Goal: Find specific page/section: Find specific page/section

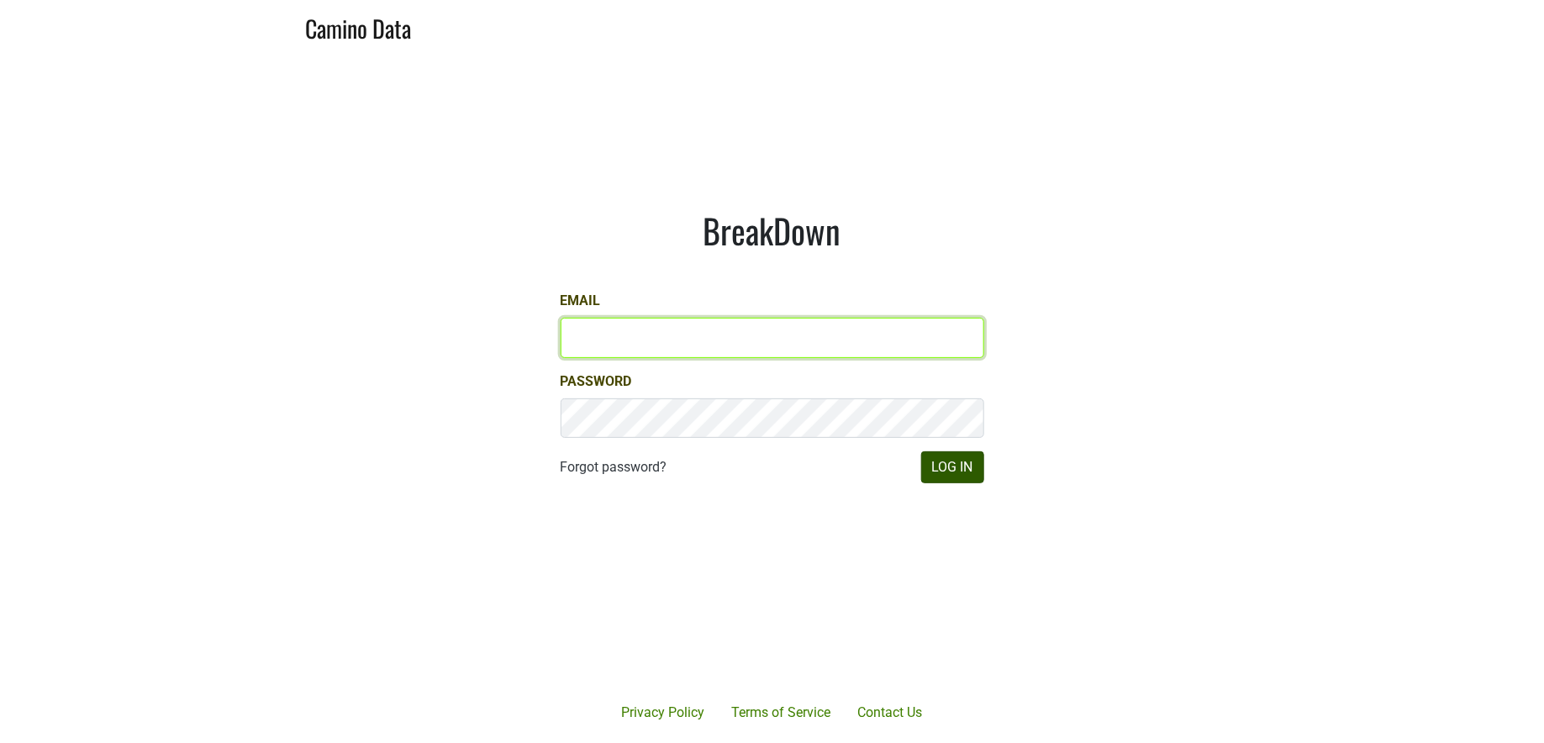
type input "[PERSON_NAME][EMAIL_ADDRESS][DOMAIN_NAME]"
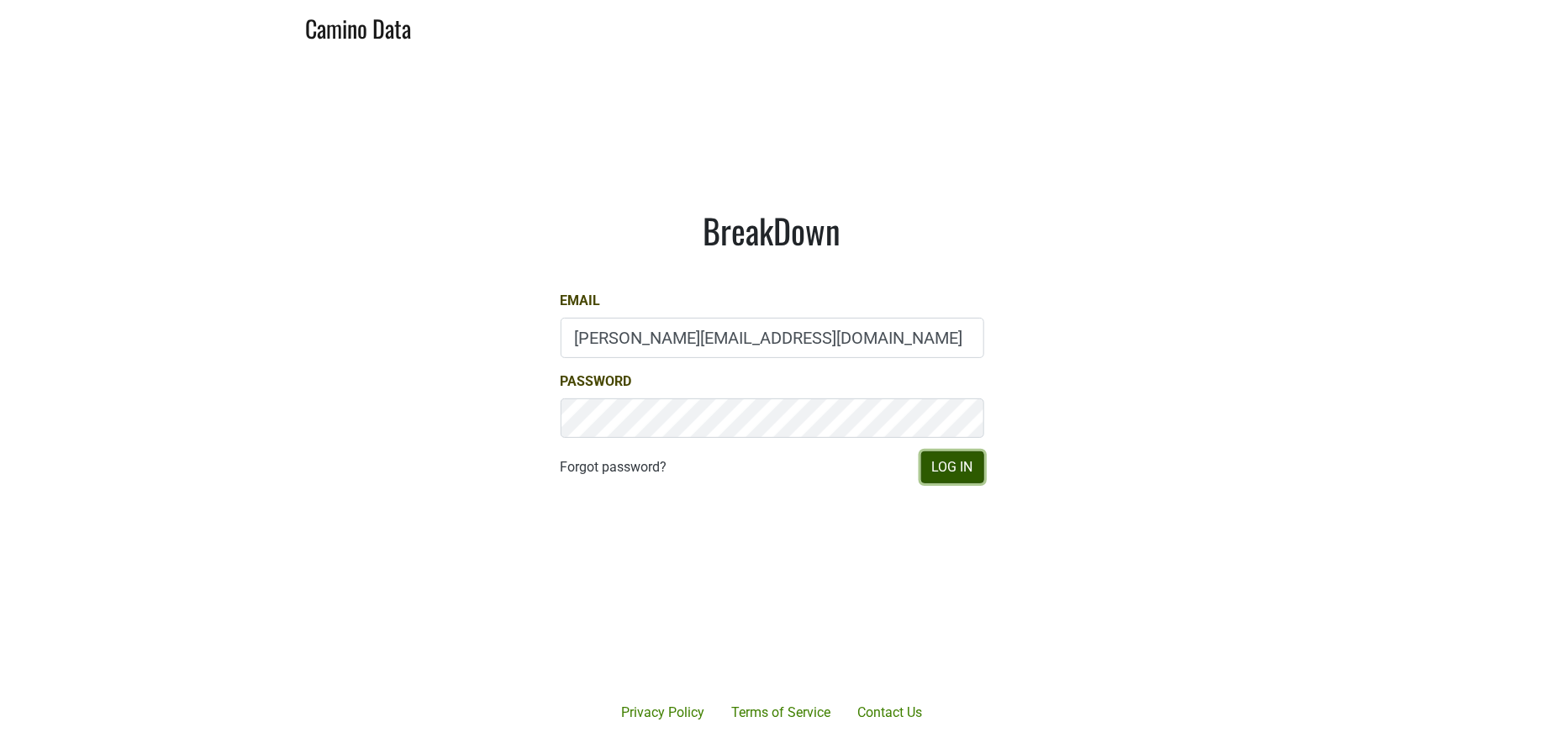
click at [961, 468] on button "Log In" at bounding box center [952, 467] width 63 height 32
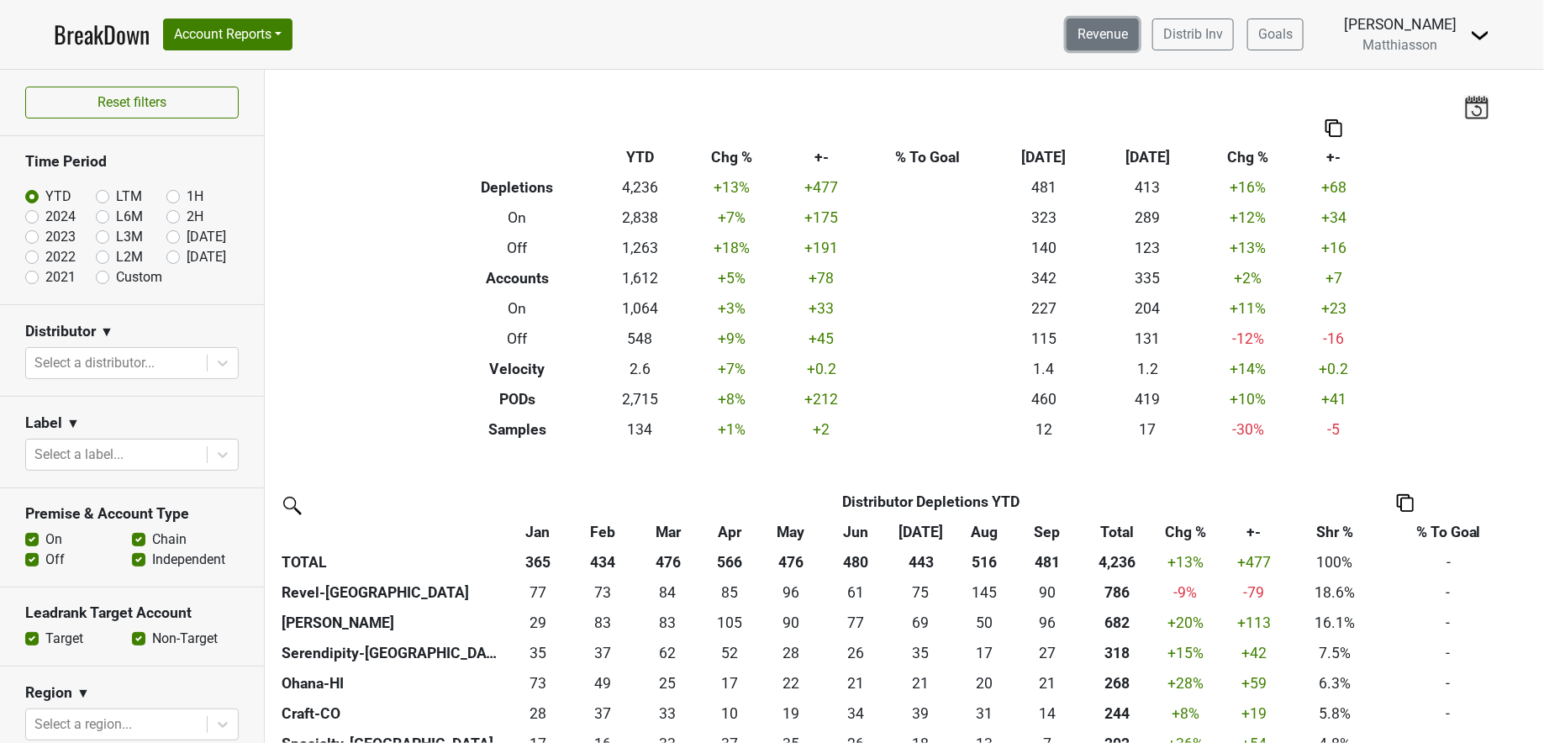
click at [1104, 33] on link "Revenue" at bounding box center [1103, 34] width 72 height 32
